Goal: Task Accomplishment & Management: Manage account settings

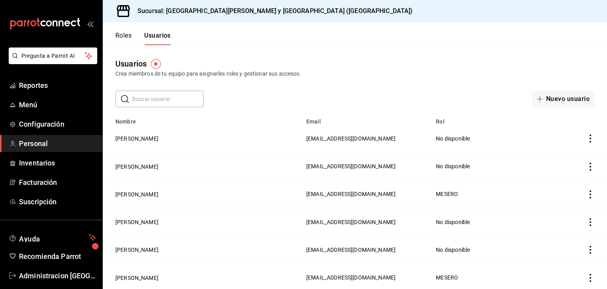
scroll to position [9, 0]
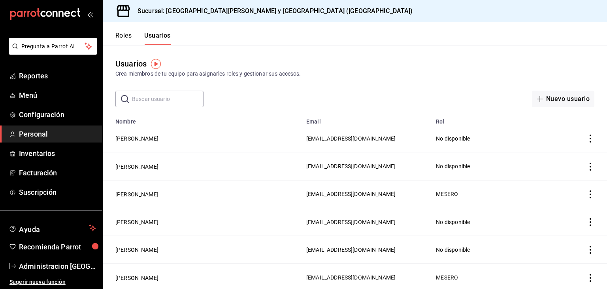
click at [39, 137] on span "Personal" at bounding box center [57, 133] width 77 height 11
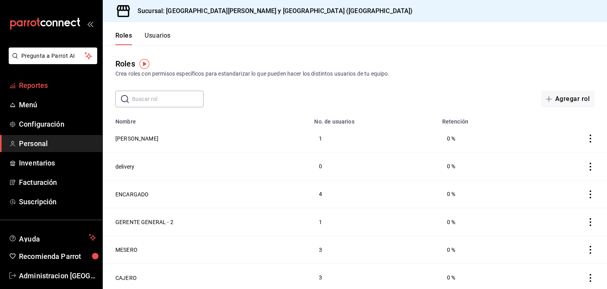
click at [43, 89] on span "Reportes" at bounding box center [57, 85] width 77 height 11
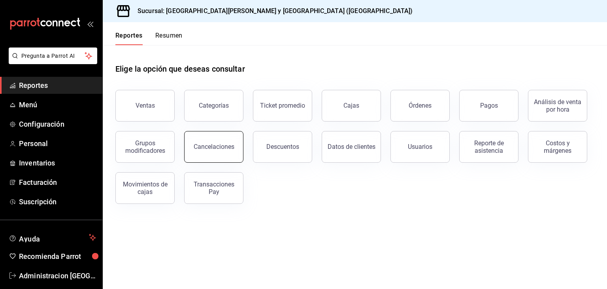
click at [226, 154] on button "Cancelaciones" at bounding box center [213, 147] width 59 height 32
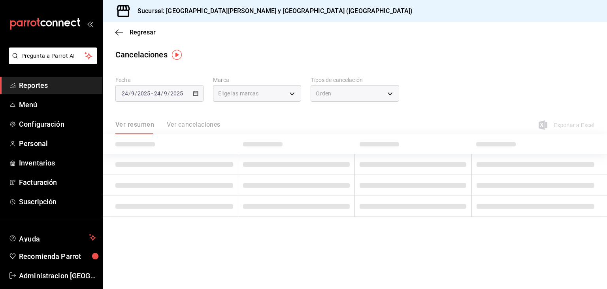
type input "[object Object]"
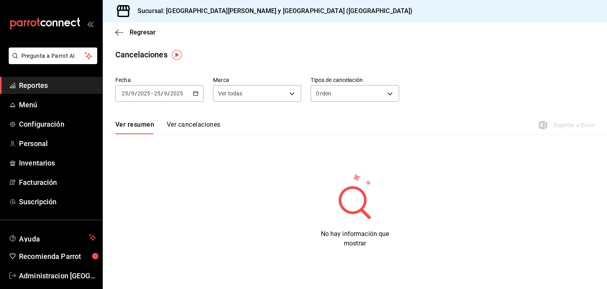
click at [196, 95] on icon "button" at bounding box center [196, 94] width 6 height 6
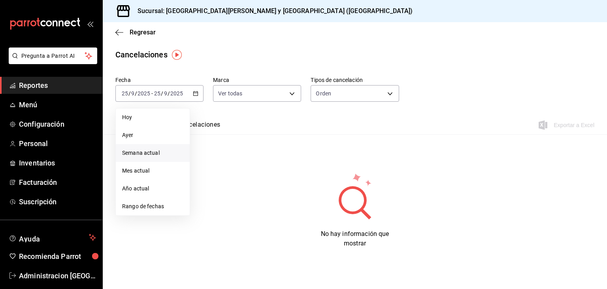
click at [158, 154] on span "Semana actual" at bounding box center [152, 153] width 61 height 8
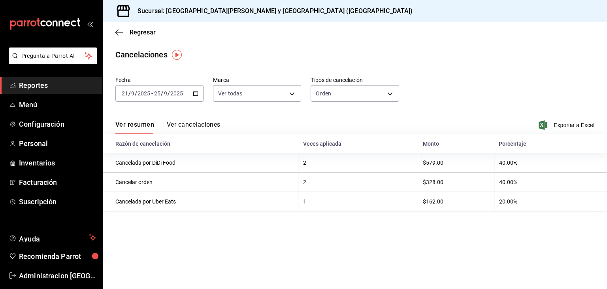
click at [199, 126] on button "Ver cancelaciones" at bounding box center [194, 127] width 54 height 13
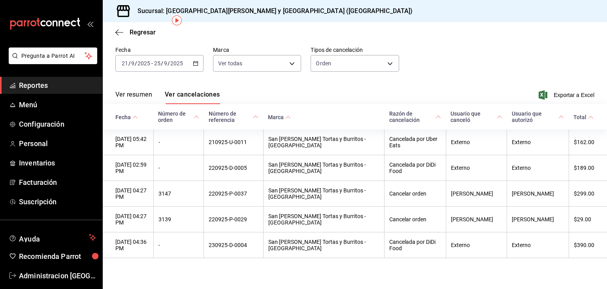
scroll to position [34, 0]
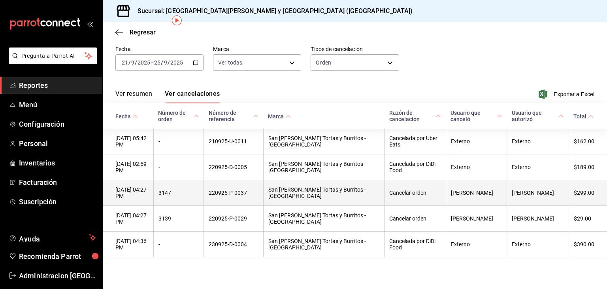
click at [420, 192] on th "Cancelar orden" at bounding box center [415, 193] width 61 height 26
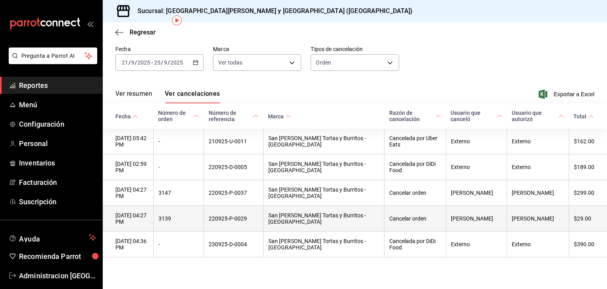
click at [153, 220] on th "[DATE] 04:27 PM" at bounding box center [128, 219] width 51 height 26
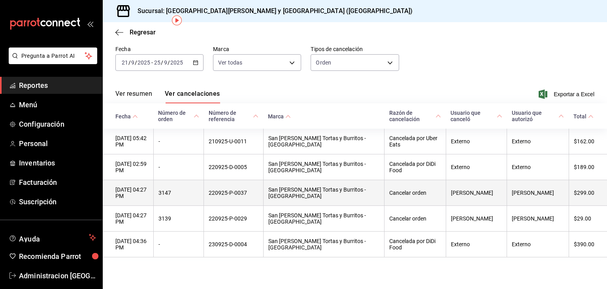
click at [139, 189] on th "[DATE] 04:27 PM" at bounding box center [128, 193] width 51 height 26
click at [311, 194] on th "San [PERSON_NAME] Tortas y Burritos - [GEOGRAPHIC_DATA]" at bounding box center [323, 193] width 121 height 26
click at [149, 196] on th "[DATE] 04:27 PM" at bounding box center [128, 193] width 51 height 26
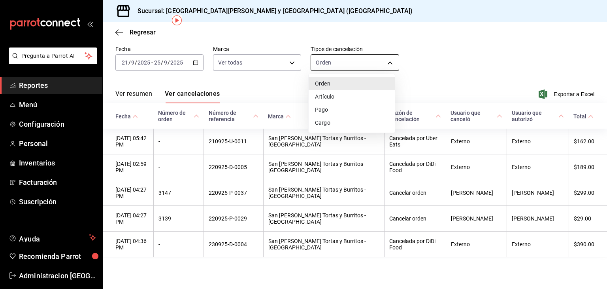
click at [344, 65] on body "Pregunta a Parrot AI Reportes Menú Configuración Personal Inventarios Facturaci…" at bounding box center [303, 144] width 607 height 289
click at [344, 65] on div at bounding box center [303, 144] width 607 height 289
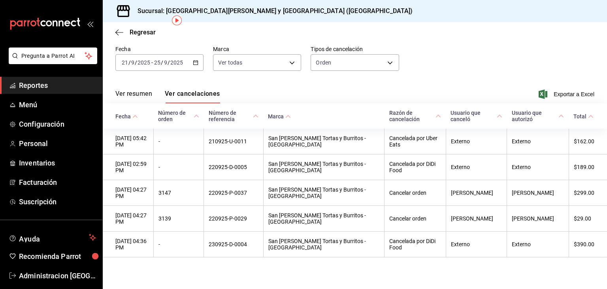
click at [145, 90] on button "Ver resumen" at bounding box center [133, 96] width 37 height 13
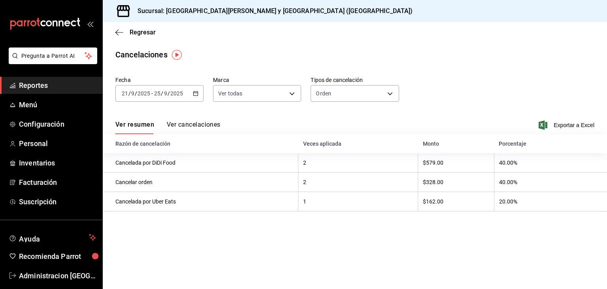
click at [199, 91] on div "[DATE] [DATE] - [DATE] [DATE]" at bounding box center [159, 93] width 88 height 17
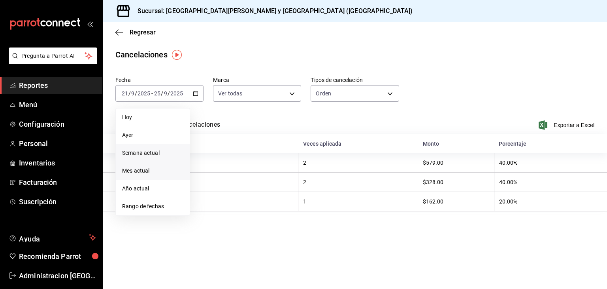
click at [160, 172] on span "Mes actual" at bounding box center [152, 170] width 61 height 8
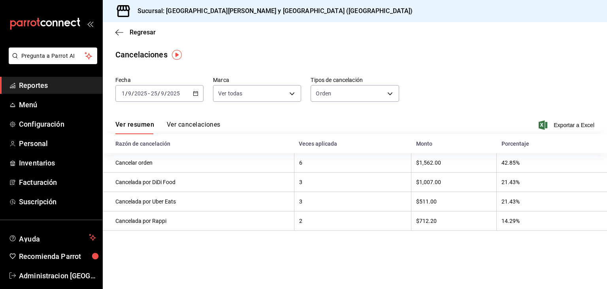
click at [196, 128] on button "Ver cancelaciones" at bounding box center [194, 127] width 54 height 13
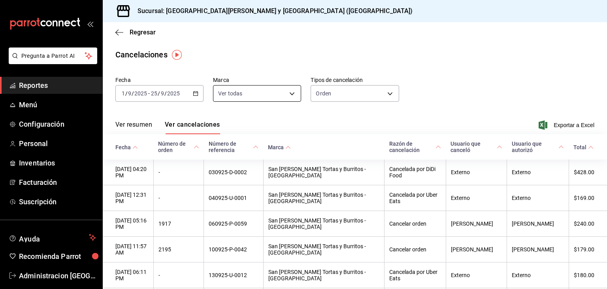
click at [278, 95] on body "Pregunta a Parrot AI Reportes Menú Configuración Personal Inventarios Facturaci…" at bounding box center [303, 144] width 607 height 289
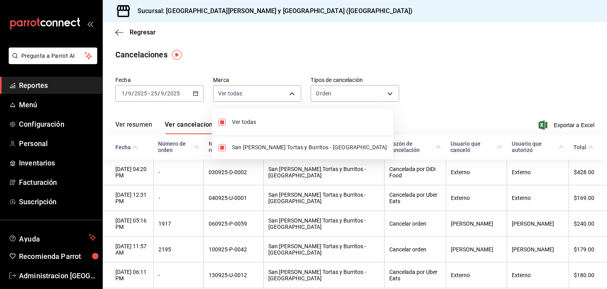
click at [277, 94] on div at bounding box center [303, 144] width 607 height 289
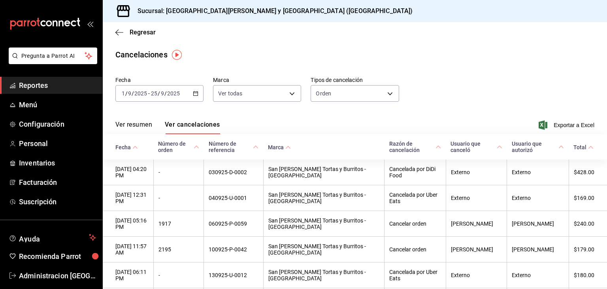
click at [198, 93] on div "[DATE] [DATE] - [DATE] [DATE]" at bounding box center [159, 93] width 88 height 17
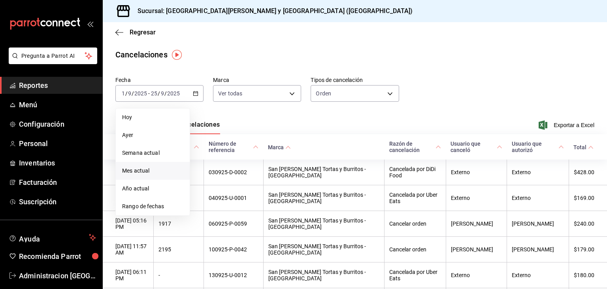
click at [392, 115] on div "Ver resumen Ver cancelaciones Exportar a Excel" at bounding box center [355, 122] width 504 height 23
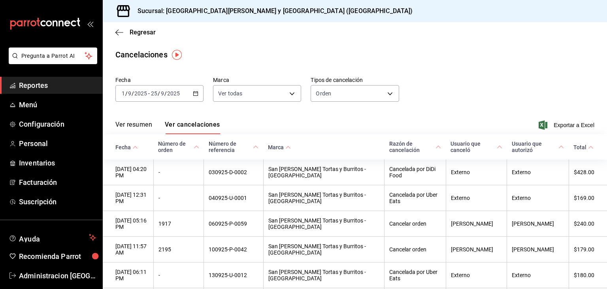
click at [198, 95] on div "[DATE] [DATE] - [DATE] [DATE]" at bounding box center [159, 93] width 88 height 17
click at [122, 91] on input "1" at bounding box center [123, 93] width 4 height 6
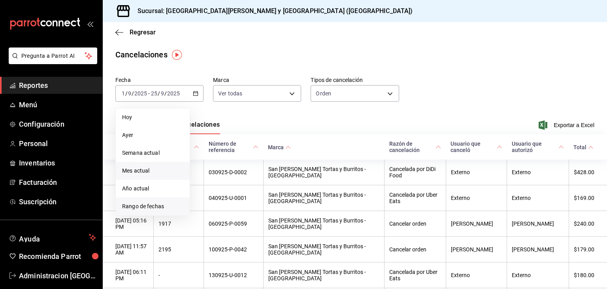
click at [158, 208] on span "Rango de fechas" at bounding box center [152, 206] width 61 height 8
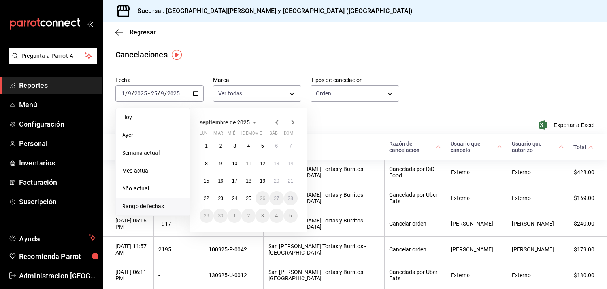
click at [276, 123] on icon "button" at bounding box center [277, 122] width 3 height 5
click at [263, 200] on abbr "22" at bounding box center [262, 198] width 5 height 6
click at [290, 122] on icon "button" at bounding box center [292, 121] width 9 height 9
click at [247, 198] on abbr "25" at bounding box center [248, 198] width 5 height 6
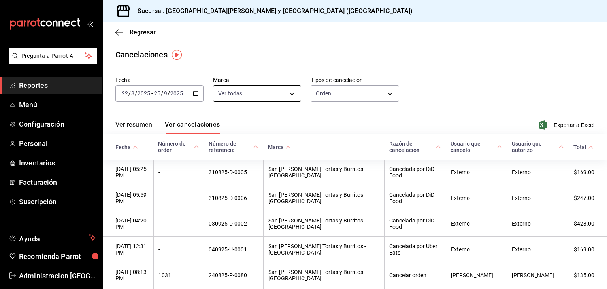
click at [285, 97] on body "Pregunta a Parrot AI Reportes Menú Configuración Personal Inventarios Facturaci…" at bounding box center [303, 144] width 607 height 289
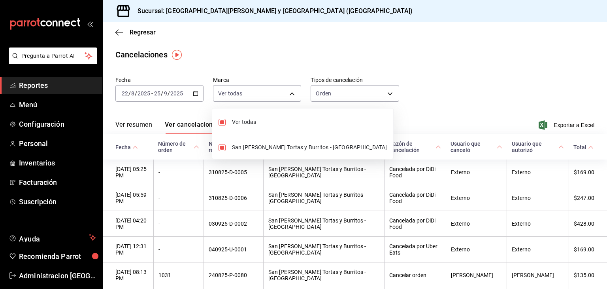
click at [379, 96] on div at bounding box center [303, 144] width 607 height 289
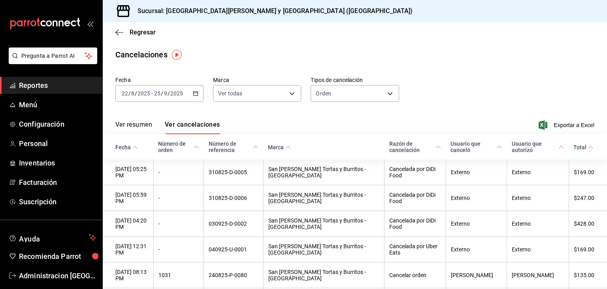
click at [379, 96] on body "Pregunta a Parrot AI Reportes Menú Configuración Personal Inventarios Facturaci…" at bounding box center [303, 144] width 607 height 289
click at [342, 132] on li "Artículo" at bounding box center [352, 131] width 86 height 13
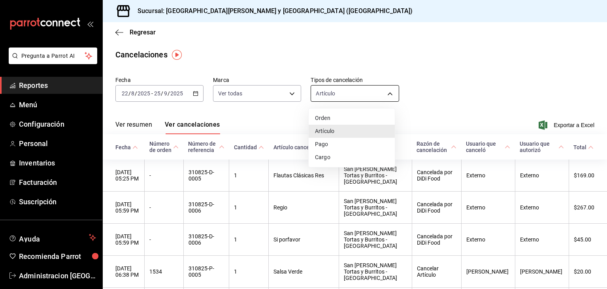
click at [349, 97] on body "Pregunta a Parrot AI Reportes Menú Configuración Personal Inventarios Facturaci…" at bounding box center [303, 144] width 607 height 289
click at [340, 147] on li "Pago" at bounding box center [352, 144] width 86 height 13
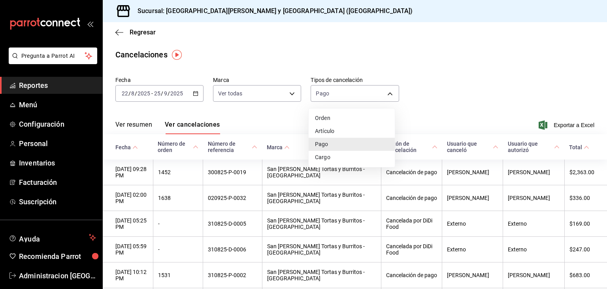
click at [327, 95] on body "Pregunta a Parrot AI Reportes Menú Configuración Personal Inventarios Facturaci…" at bounding box center [303, 144] width 607 height 289
click at [335, 156] on li "Cargo" at bounding box center [352, 157] width 86 height 13
type input "SERVICE_CHARGE"
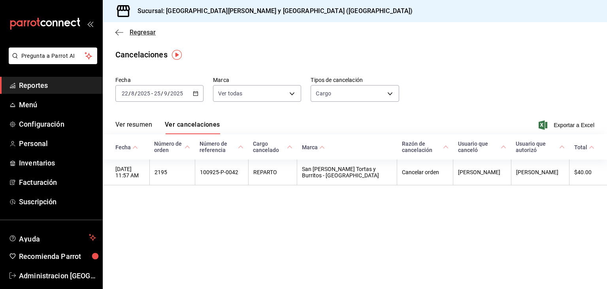
click at [142, 30] on span "Regresar" at bounding box center [143, 32] width 26 height 8
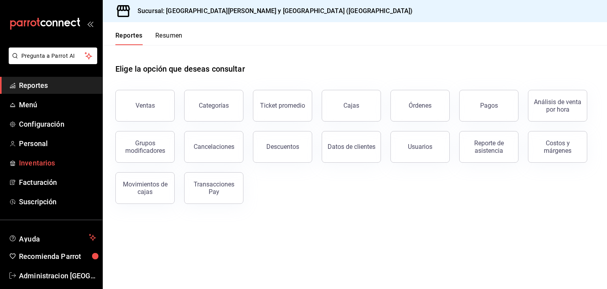
click at [49, 163] on span "Inventarios" at bounding box center [57, 162] width 77 height 11
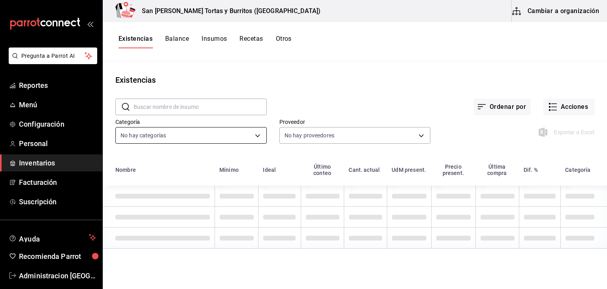
click at [237, 138] on body "Pregunta a Parrot AI Reportes Menú Configuración Personal Inventarios Facturaci…" at bounding box center [303, 141] width 607 height 283
click at [237, 138] on div at bounding box center [303, 144] width 607 height 289
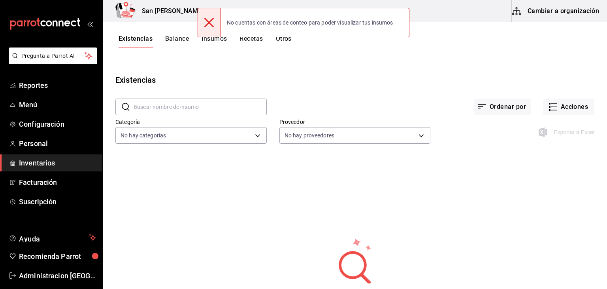
click at [265, 80] on div "Existencias" at bounding box center [355, 80] width 504 height 12
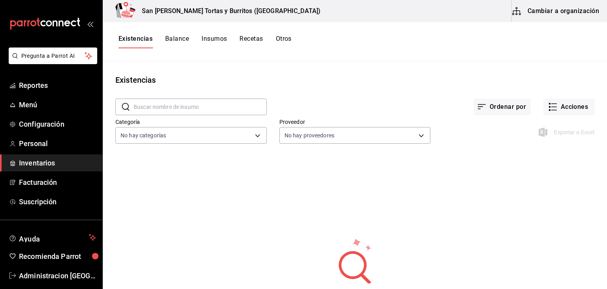
click at [220, 38] on button "Insumos" at bounding box center [214, 41] width 25 height 13
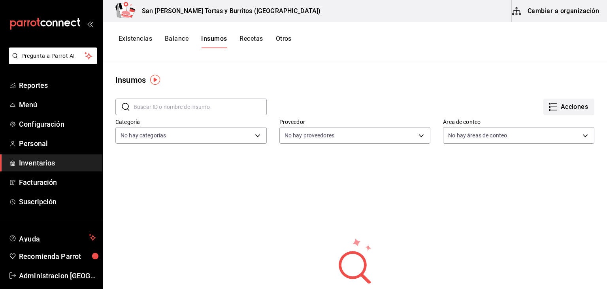
click at [577, 106] on button "Acciones" at bounding box center [569, 106] width 51 height 17
click at [552, 99] on div "Importar lista de insumos" at bounding box center [547, 97] width 64 height 8
click at [0, 0] on input "Importar lista de insumos" at bounding box center [0, 0] width 0 height 0
click at [401, 108] on div at bounding box center [303, 144] width 607 height 289
click at [585, 99] on button "Acciones" at bounding box center [569, 106] width 51 height 17
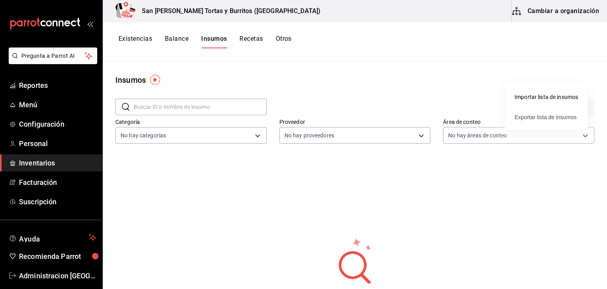
click at [520, 119] on span "Exportar lista de insumos" at bounding box center [546, 117] width 62 height 6
click at [155, 81] on img "button" at bounding box center [155, 80] width 10 height 10
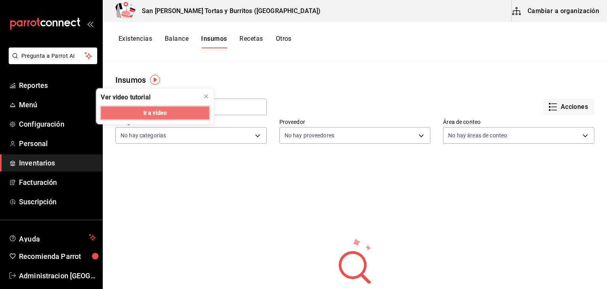
click at [186, 113] on button "Ir a video" at bounding box center [155, 112] width 108 height 13
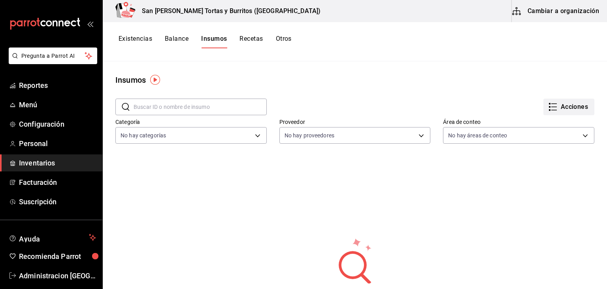
click at [572, 106] on button "Acciones" at bounding box center [569, 106] width 51 height 17
click at [560, 95] on div "Importar lista de insumos" at bounding box center [547, 97] width 64 height 8
click at [0, 0] on input "Importar lista de insumos" at bounding box center [0, 0] width 0 height 0
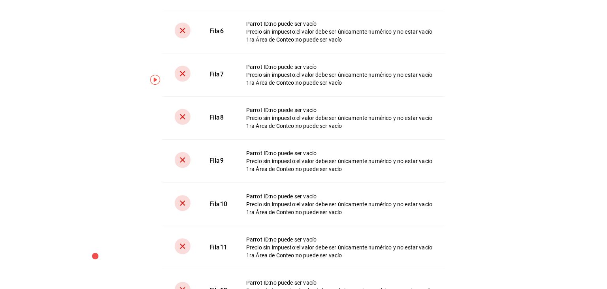
scroll to position [77, 0]
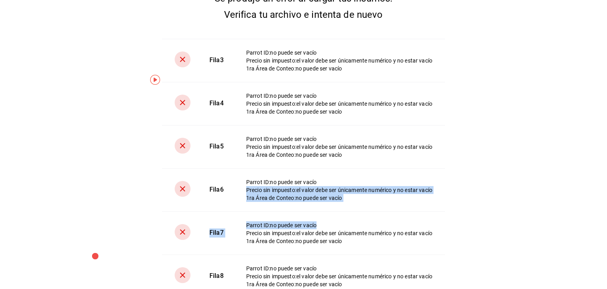
drag, startPoint x: 419, startPoint y: 176, endPoint x: 419, endPoint y: 225, distance: 49.0
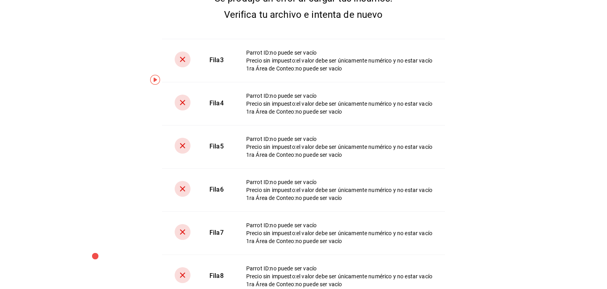
click at [480, 223] on div "Error al cargar Se produjo un error al cargar tus insumos. Verifica tu archivo …" at bounding box center [303, 144] width 607 height 289
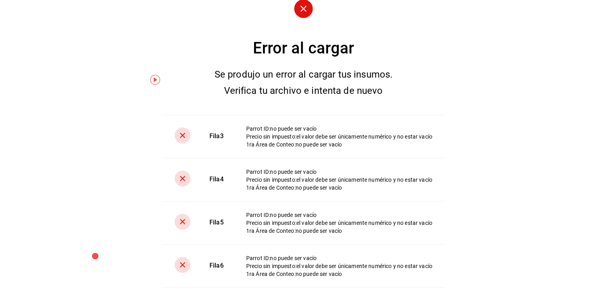
scroll to position [0, 0]
click at [159, 78] on img "button" at bounding box center [155, 80] width 10 height 10
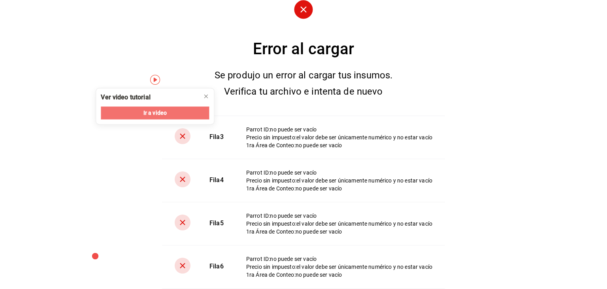
click at [162, 114] on span "Ir a video" at bounding box center [155, 113] width 23 height 8
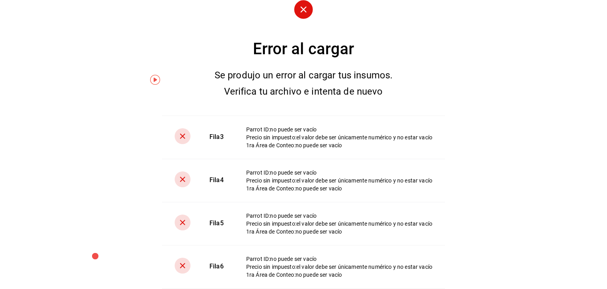
click at [300, 7] on circle at bounding box center [303, 9] width 19 height 19
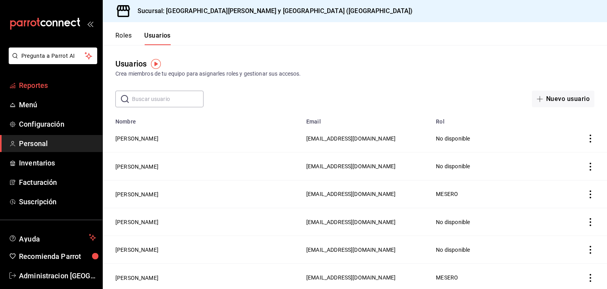
click at [43, 86] on span "Reportes" at bounding box center [57, 85] width 77 height 11
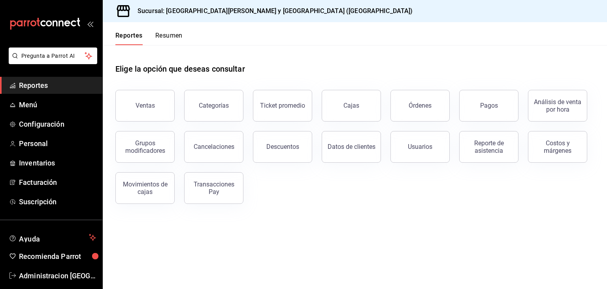
click at [349, 15] on div "Sucursal: [GEOGRAPHIC_DATA][PERSON_NAME] y [GEOGRAPHIC_DATA] ([GEOGRAPHIC_DATA])" at bounding box center [355, 11] width 504 height 22
click at [253, 15] on h3 "Sucursal: [GEOGRAPHIC_DATA][PERSON_NAME] y [GEOGRAPHIC_DATA] ([GEOGRAPHIC_DATA])" at bounding box center [272, 10] width 282 height 9
click at [47, 108] on span "Menú" at bounding box center [57, 104] width 77 height 11
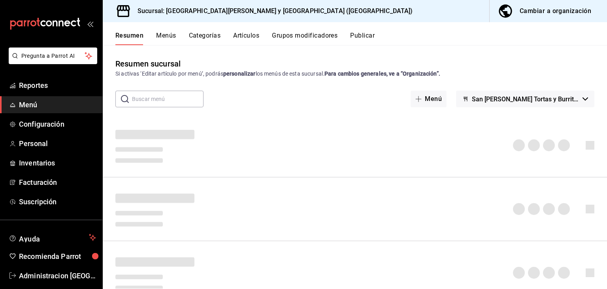
click at [552, 15] on div "Cambiar a organización" at bounding box center [556, 11] width 72 height 11
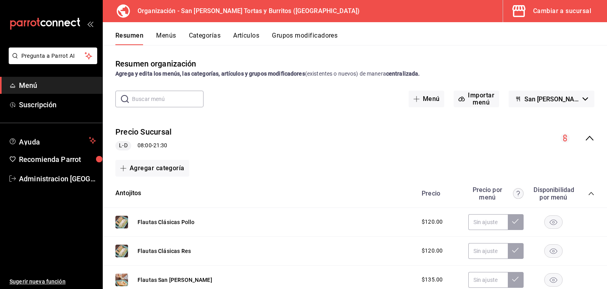
click at [558, 11] on div "Cambiar a sucursal" at bounding box center [562, 11] width 58 height 11
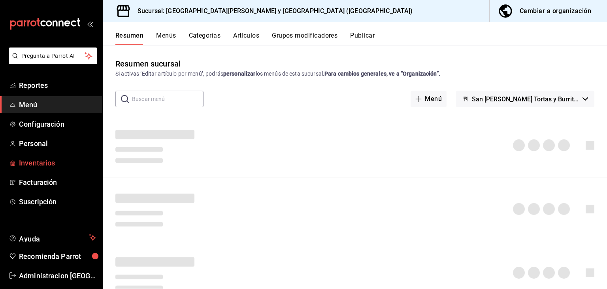
click at [47, 166] on span "Inventarios" at bounding box center [57, 162] width 77 height 11
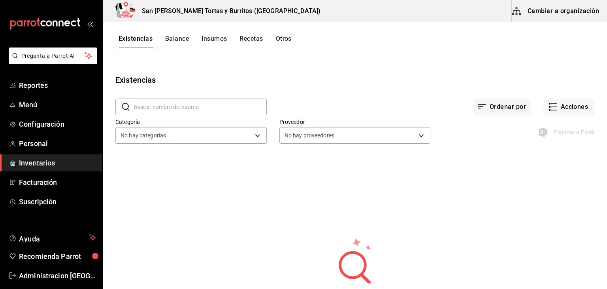
click at [546, 10] on button "Cambiar a organización" at bounding box center [556, 11] width 89 height 22
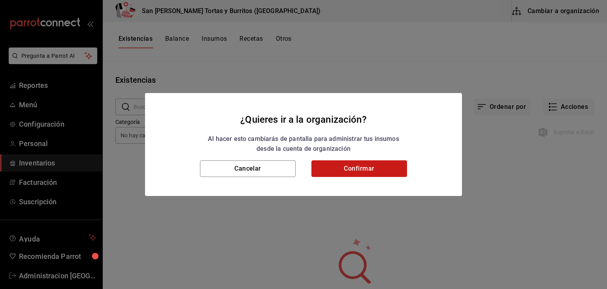
click at [357, 168] on button "Confirmar" at bounding box center [360, 168] width 96 height 17
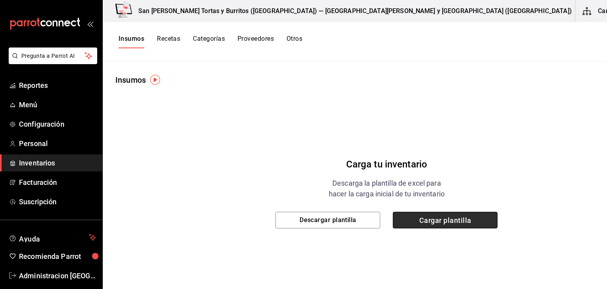
click at [401, 219] on span "Cargar plantilla" at bounding box center [445, 220] width 105 height 17
click at [0, 0] on input "Cargar plantilla" at bounding box center [0, 0] width 0 height 0
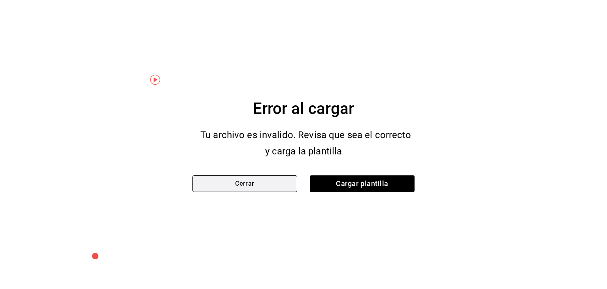
click at [270, 187] on button "Cerrar" at bounding box center [245, 183] width 105 height 17
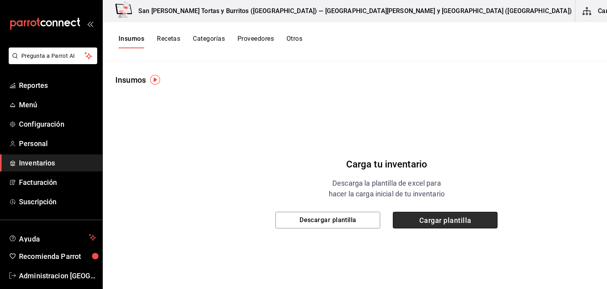
click at [414, 221] on span "Cargar plantilla" at bounding box center [445, 220] width 105 height 17
click at [0, 0] on input "Cargar plantilla" at bounding box center [0, 0] width 0 height 0
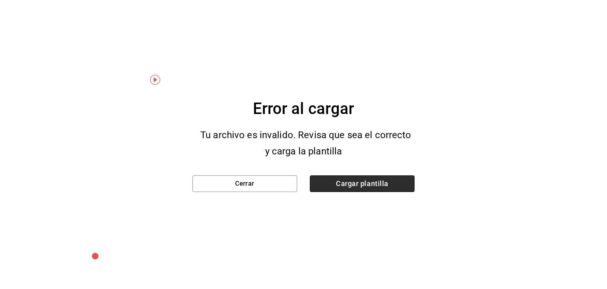
click at [393, 187] on span "Cargar plantilla" at bounding box center [362, 183] width 105 height 17
click at [0, 0] on input "Cargar plantilla" at bounding box center [0, 0] width 0 height 0
click at [368, 187] on span "Cargar plantilla" at bounding box center [362, 183] width 105 height 17
click at [0, 0] on input "Cargar plantilla" at bounding box center [0, 0] width 0 height 0
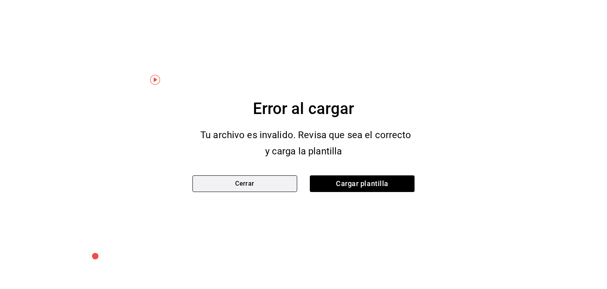
click at [260, 182] on button "Cerrar" at bounding box center [245, 183] width 105 height 17
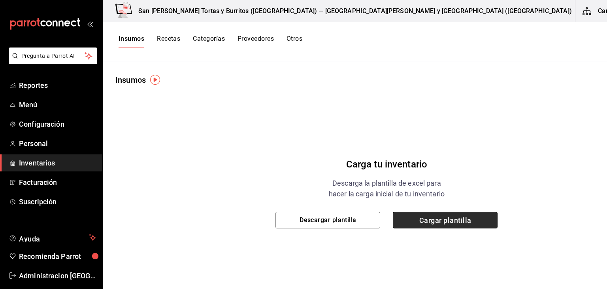
click at [402, 221] on span "Cargar plantilla" at bounding box center [445, 220] width 105 height 17
click at [0, 0] on input "Cargar plantilla" at bounding box center [0, 0] width 0 height 0
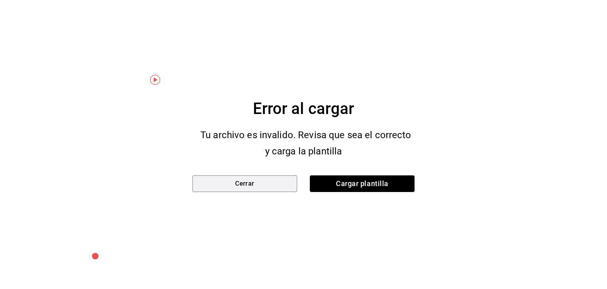
drag, startPoint x: 244, startPoint y: 184, endPoint x: 240, endPoint y: 178, distance: 7.1
click at [244, 183] on button "Cerrar" at bounding box center [245, 183] width 105 height 17
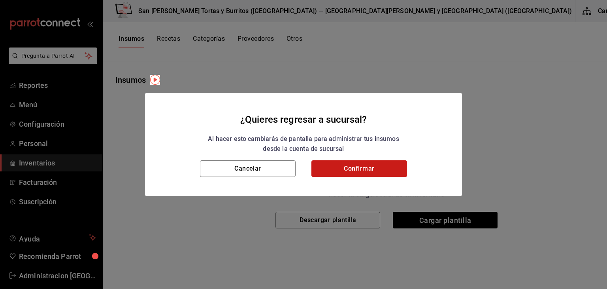
click at [353, 167] on button "Confirmar" at bounding box center [360, 168] width 96 height 17
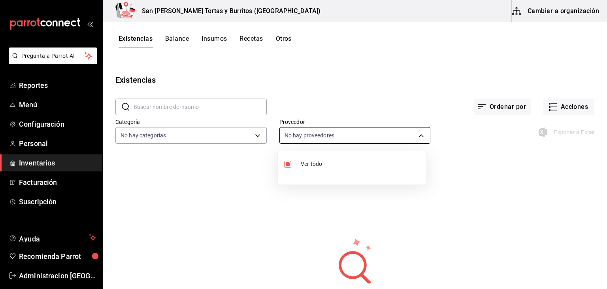
click at [315, 138] on body "Pregunta a Parrot AI Reportes Menú Configuración Personal Inventarios Facturaci…" at bounding box center [303, 141] width 607 height 283
click at [315, 138] on div at bounding box center [303, 144] width 607 height 289
click at [198, 142] on body "Pregunta a Parrot AI Reportes Menú Configuración Personal Inventarios Facturaci…" at bounding box center [303, 141] width 607 height 283
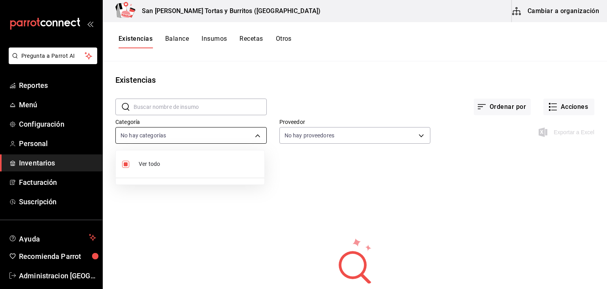
click at [198, 142] on div at bounding box center [303, 144] width 607 height 289
click at [209, 110] on input "text" at bounding box center [200, 107] width 133 height 16
click at [373, 70] on main "Existencias ​ ​ Ordenar por Acciones Categoría No hay categorías Proveedor No h…" at bounding box center [355, 172] width 504 height 222
click at [505, 105] on button "Ordenar por" at bounding box center [502, 106] width 57 height 17
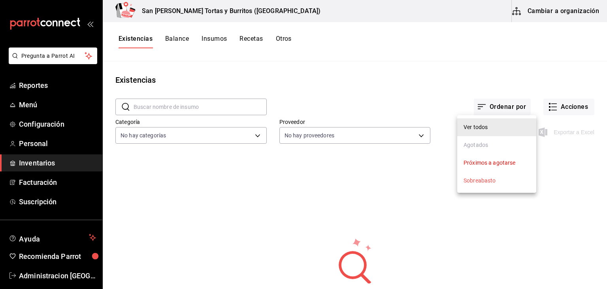
click at [484, 146] on div "Agotados" at bounding box center [476, 145] width 25 height 8
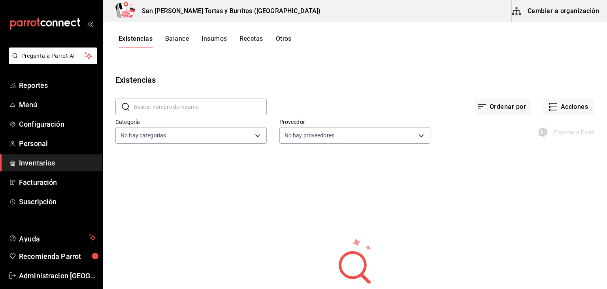
click at [404, 100] on div "Ordenar por Acciones" at bounding box center [431, 100] width 328 height 29
click at [565, 106] on button "Acciones" at bounding box center [569, 106] width 51 height 17
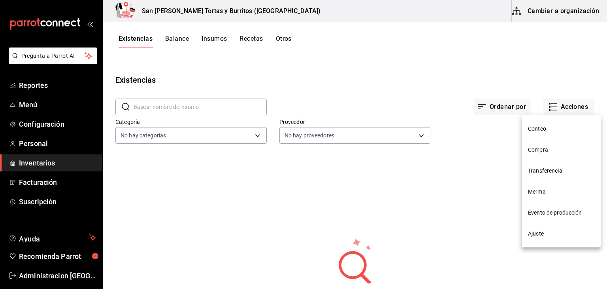
click at [567, 237] on span "Ajuste" at bounding box center [561, 233] width 66 height 8
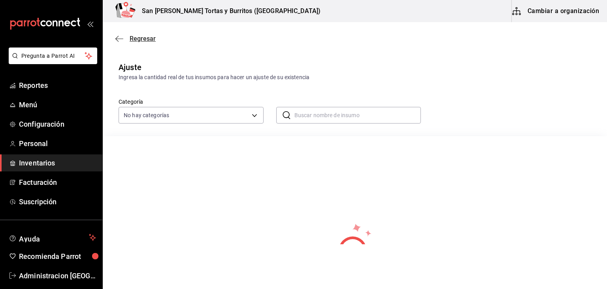
click at [153, 40] on span "Regresar" at bounding box center [143, 39] width 26 height 8
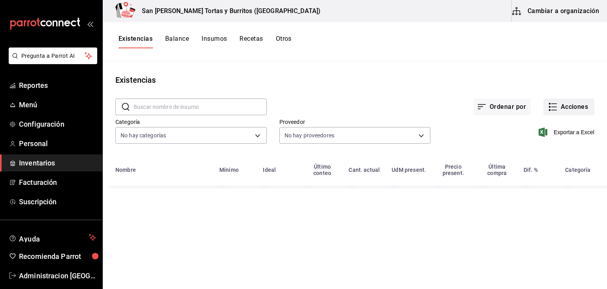
click at [572, 108] on button "Acciones" at bounding box center [569, 106] width 51 height 17
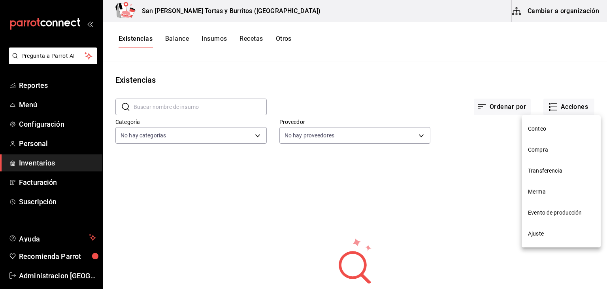
click at [511, 76] on div at bounding box center [303, 144] width 607 height 289
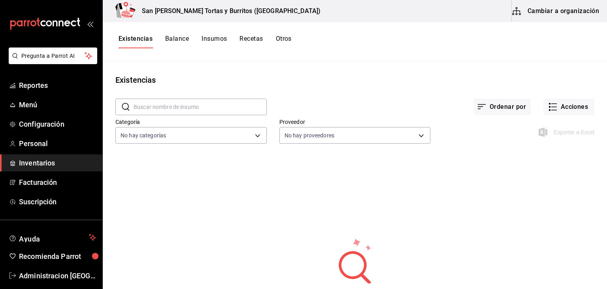
click at [63, 166] on span "Inventarios" at bounding box center [57, 162] width 77 height 11
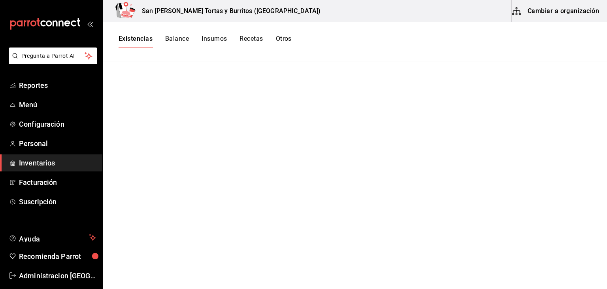
click at [215, 40] on button "Insumos" at bounding box center [214, 41] width 25 height 13
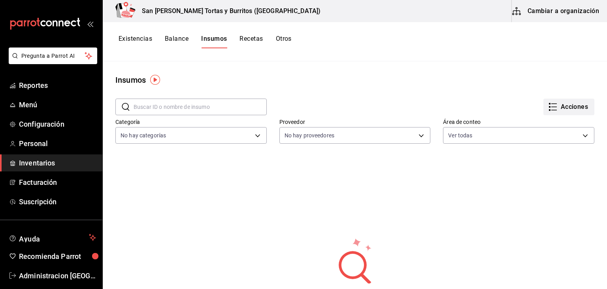
click at [548, 111] on button "Acciones" at bounding box center [569, 106] width 51 height 17
click at [390, 82] on div at bounding box center [303, 144] width 607 height 289
